Goal: Task Accomplishment & Management: Use online tool/utility

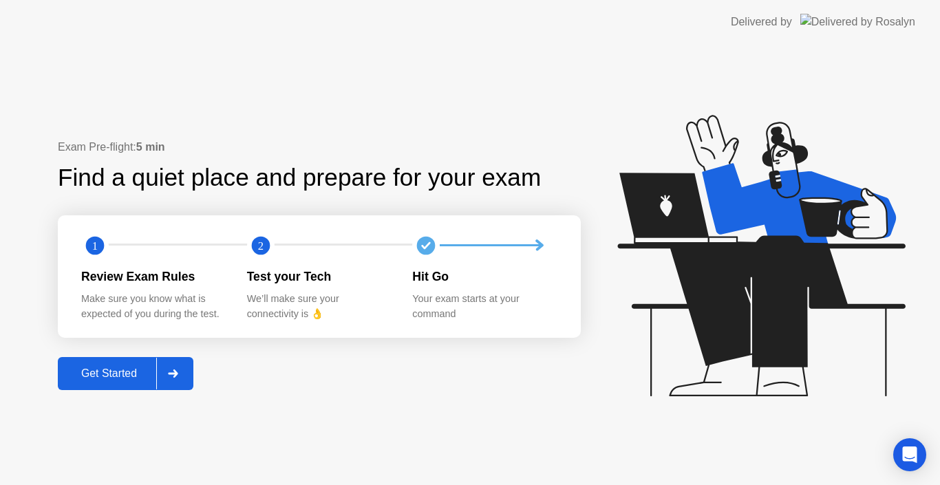
click at [153, 371] on div "Get Started" at bounding box center [109, 374] width 94 height 12
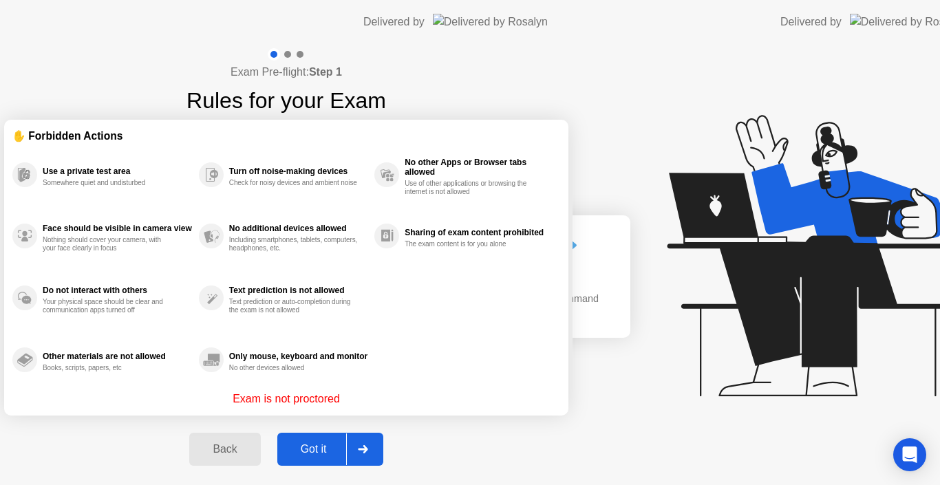
click at [153, 371] on div "Exam Pre-flight: Step 1 Rules for your Exam ✋ Forbidden Actions Use a private t…" at bounding box center [286, 264] width 573 height 441
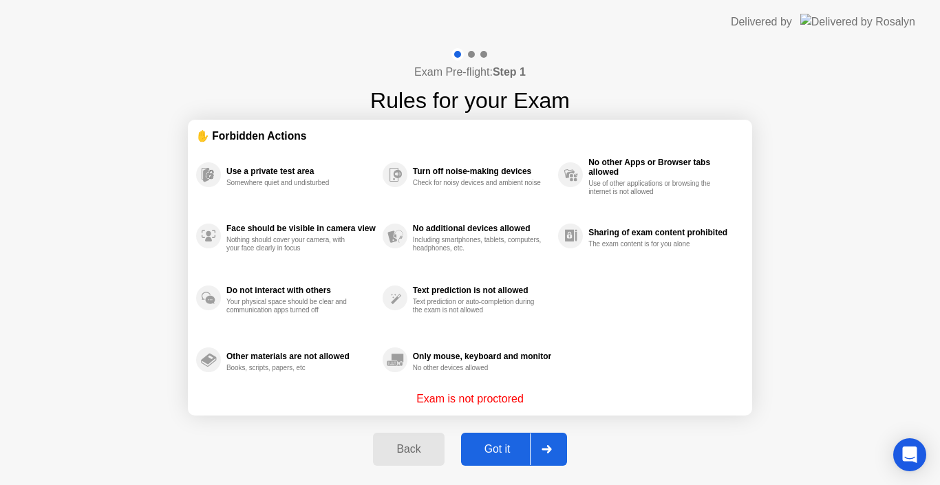
click at [490, 446] on div "Got it" at bounding box center [497, 449] width 65 height 12
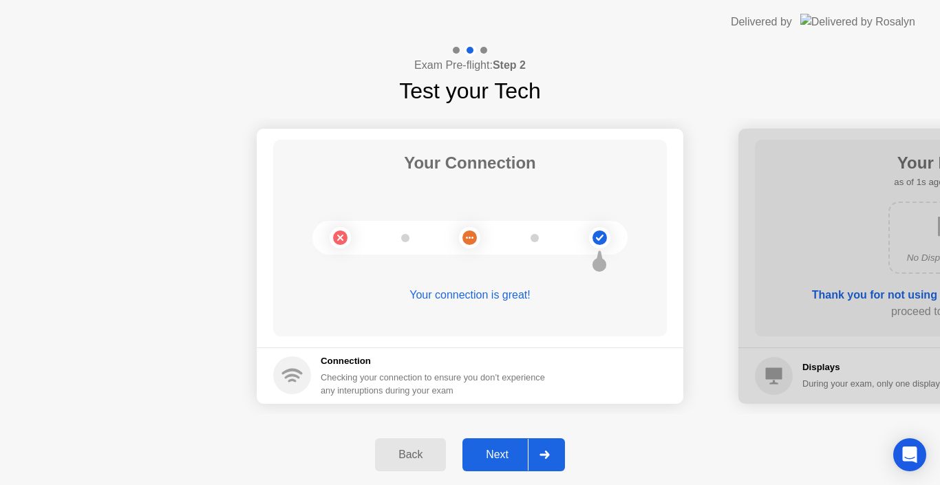
click at [492, 450] on div "Next" at bounding box center [497, 455] width 61 height 12
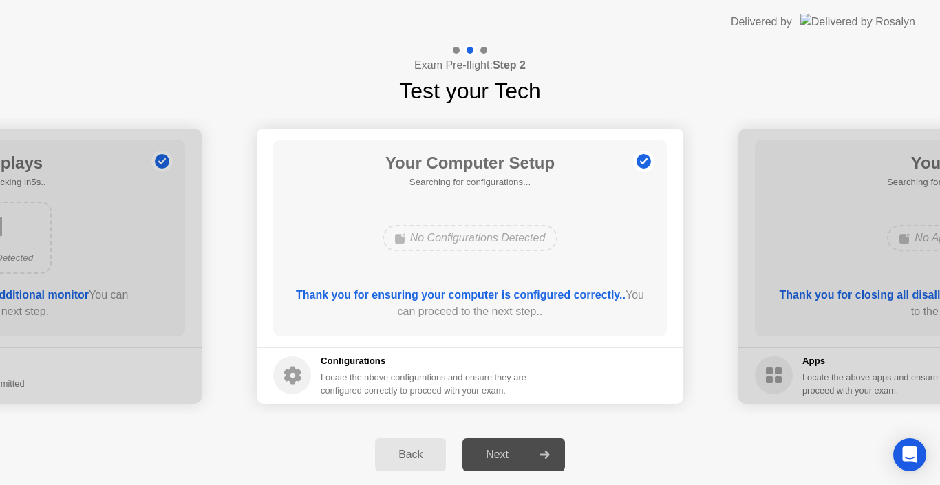
click at [492, 450] on div "Next" at bounding box center [497, 455] width 61 height 12
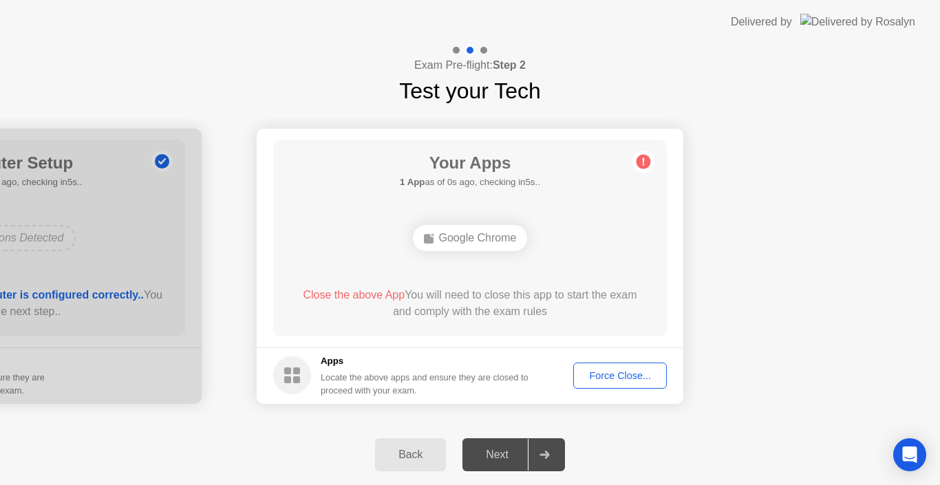
click at [608, 377] on div "Force Close..." at bounding box center [620, 375] width 84 height 11
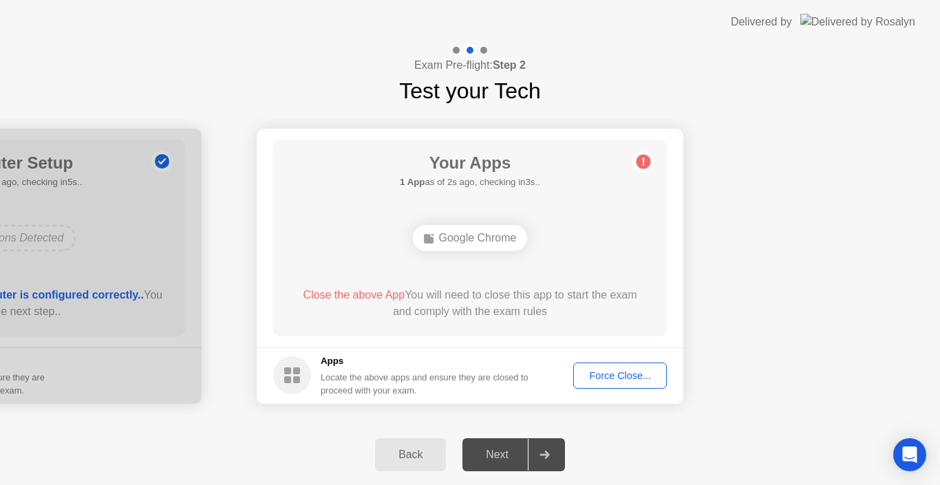
click at [609, 372] on div "Force Close..." at bounding box center [620, 375] width 84 height 11
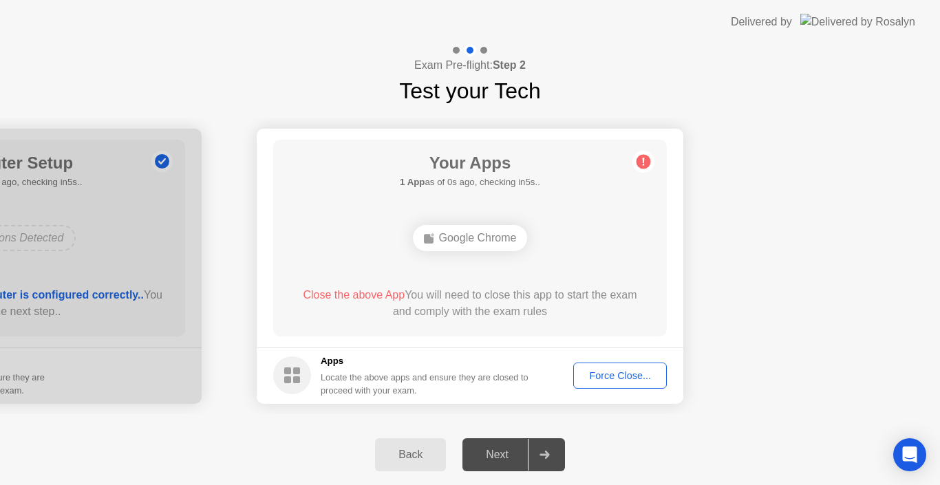
click at [620, 388] on button "Force Close..." at bounding box center [620, 376] width 94 height 26
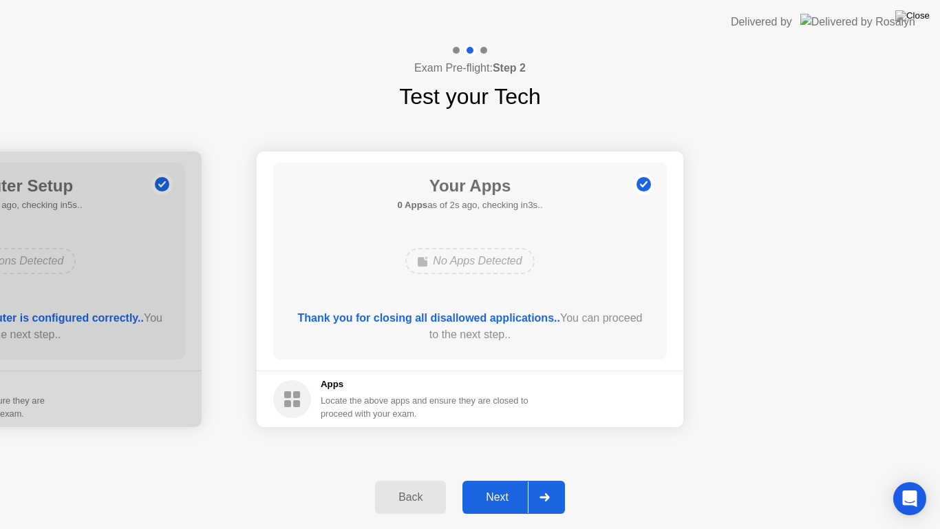
click at [491, 485] on button "Next" at bounding box center [514, 497] width 103 height 33
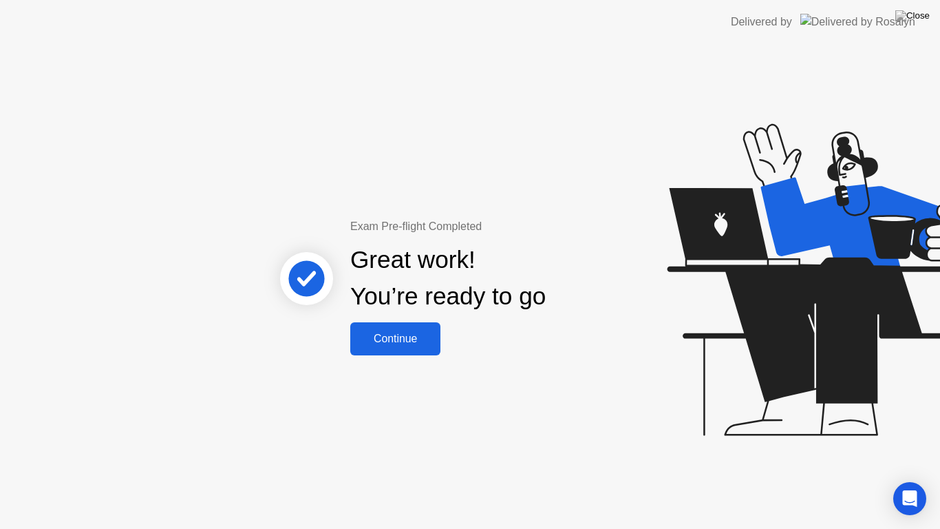
click at [384, 333] on div "Continue" at bounding box center [396, 339] width 82 height 12
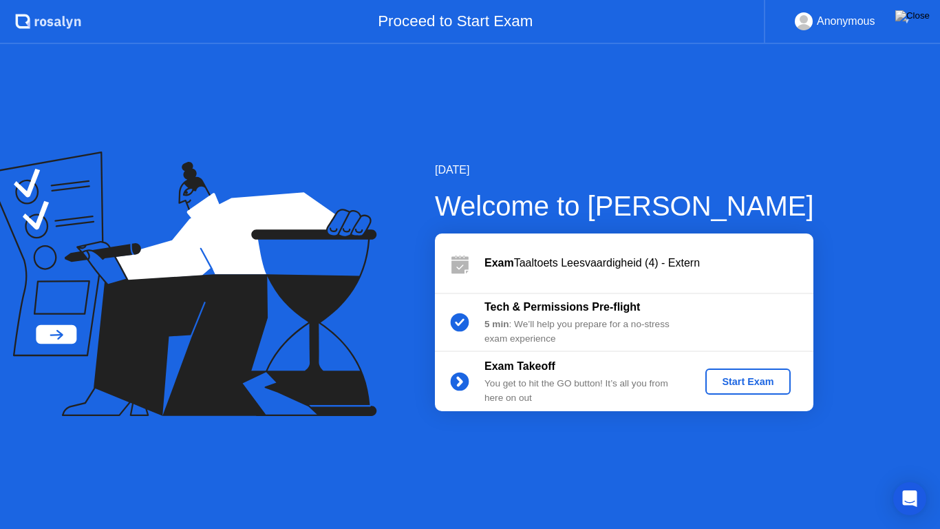
click at [753, 380] on div "Start Exam" at bounding box center [748, 381] width 74 height 11
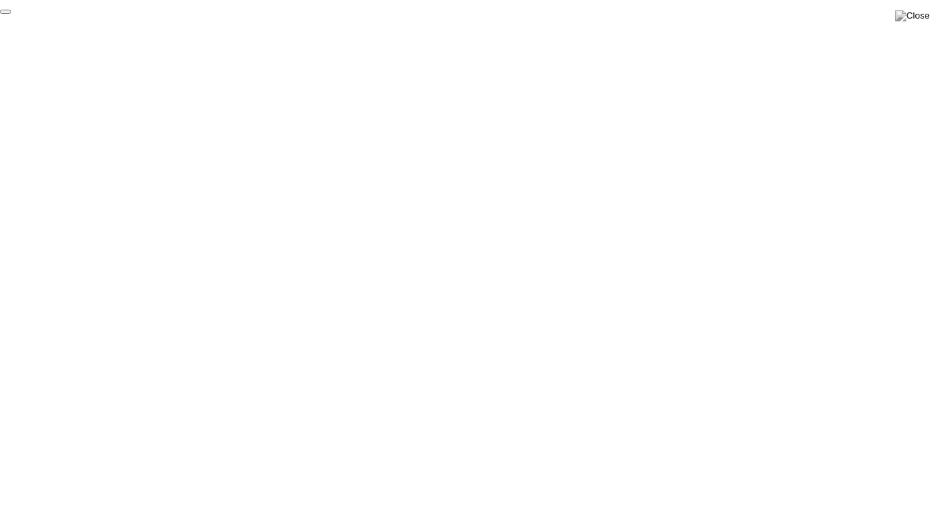
click at [11, 14] on button "End Proctoring Session" at bounding box center [5, 12] width 11 height 4
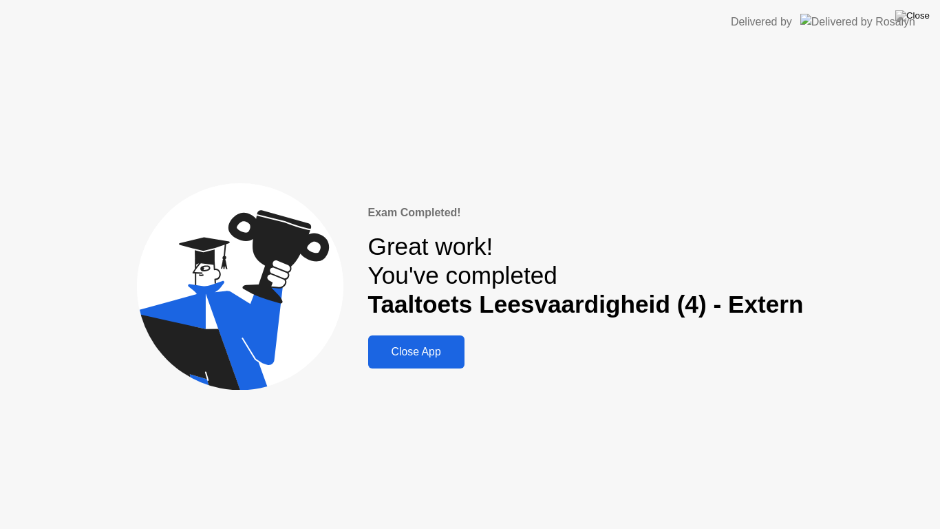
click at [432, 355] on div "Close App" at bounding box center [416, 352] width 88 height 12
